Goal: Information Seeking & Learning: Check status

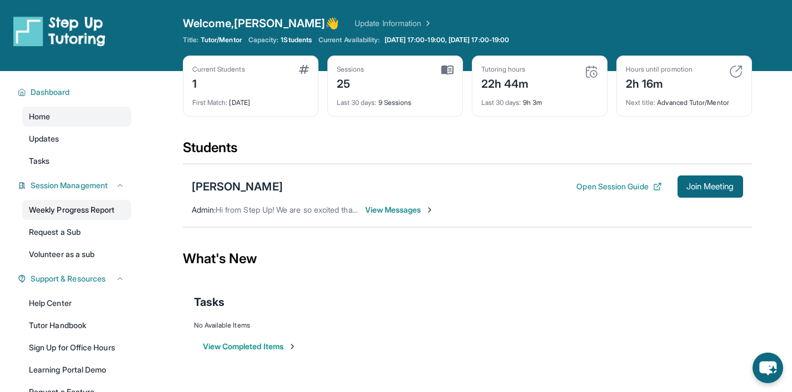
click at [98, 205] on link "Weekly Progress Report" at bounding box center [76, 210] width 109 height 20
